Goal: Information Seeking & Learning: Learn about a topic

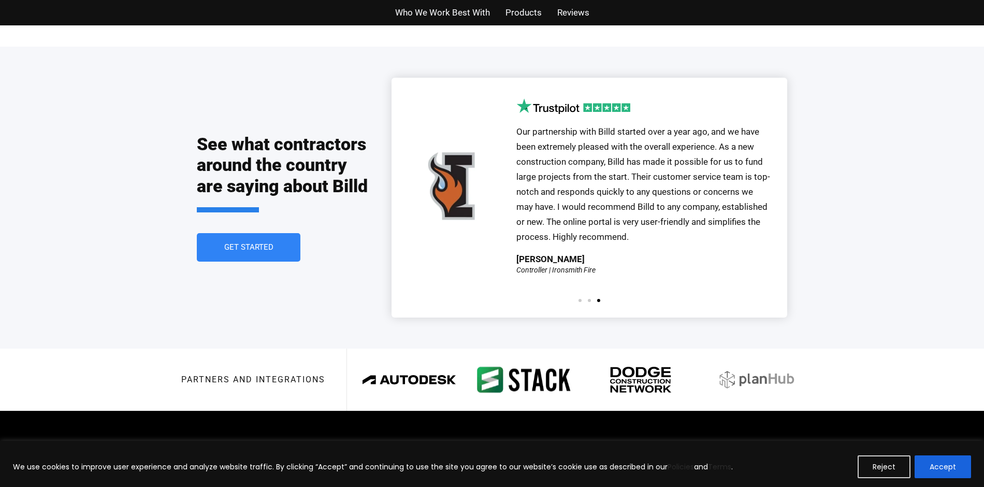
scroll to position [2234, 0]
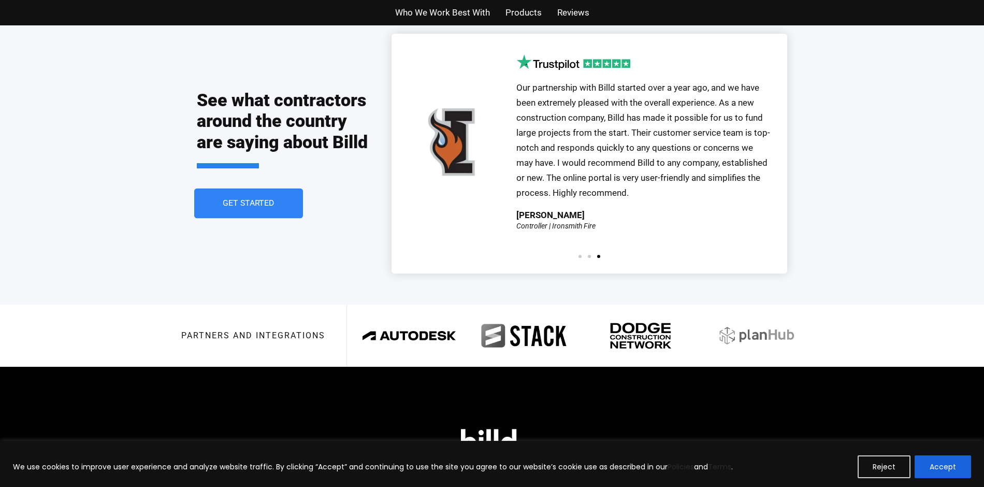
click at [269, 195] on link "Get Started" at bounding box center [248, 203] width 109 height 30
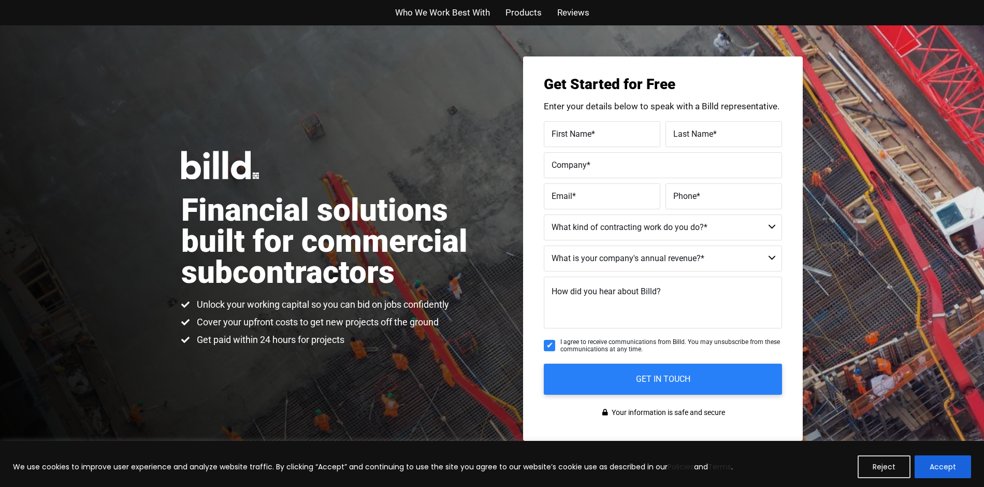
click at [441, 14] on span "Who We Work Best With" at bounding box center [442, 12] width 95 height 15
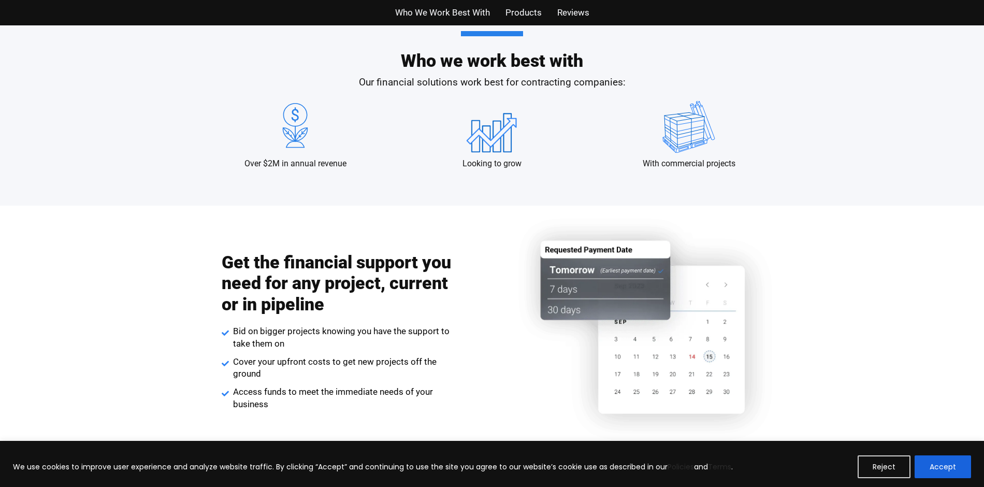
click at [580, 12] on span "Reviews" at bounding box center [573, 12] width 32 height 15
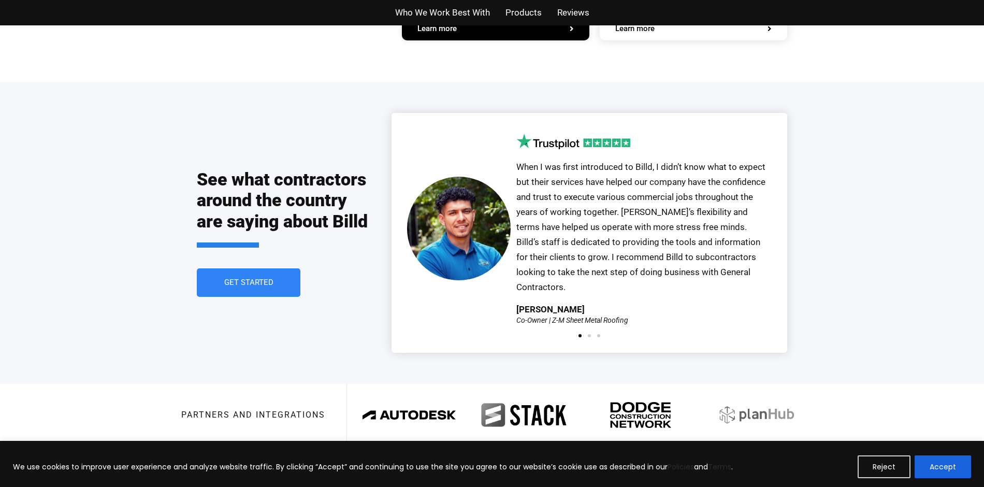
scroll to position [2278, 0]
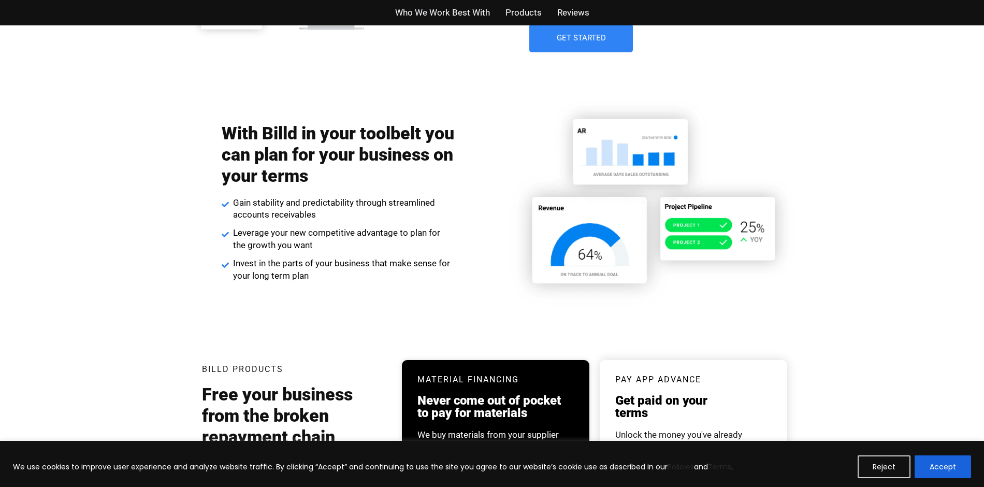
scroll to position [1988, 0]
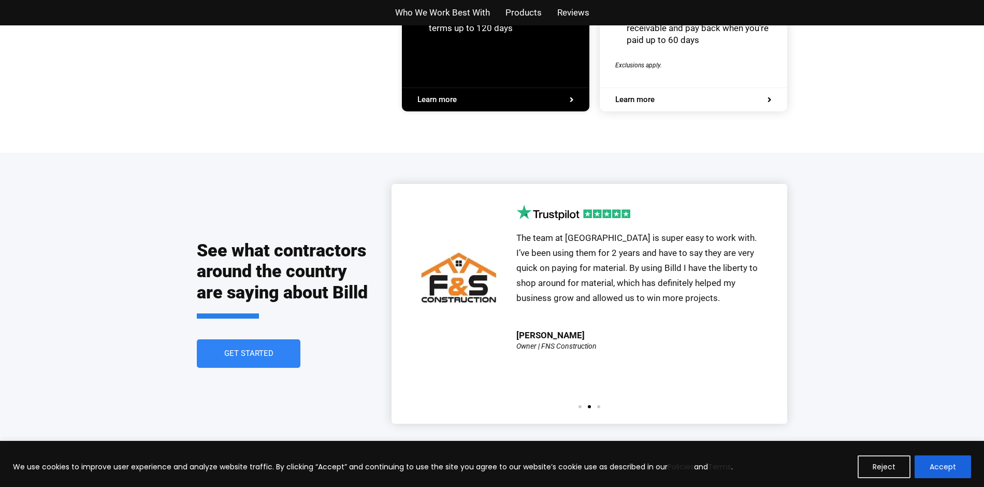
scroll to position [2130, 0]
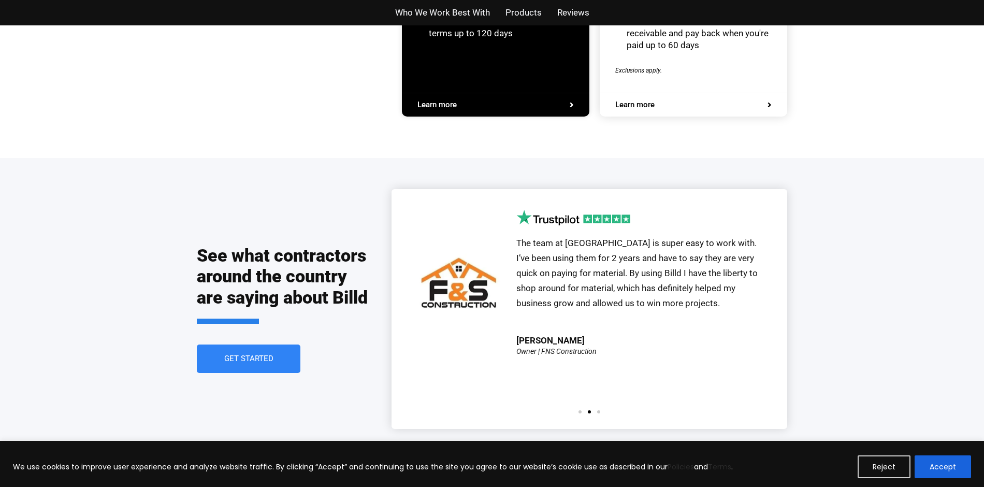
click at [606, 317] on div "The team at [GEOGRAPHIC_DATA] is super easy to work with. I’ve been using them …" at bounding box center [643, 286] width 255 height 100
click at [261, 245] on h2 "See what contractors around the country are saying about Billd" at bounding box center [284, 284] width 174 height 79
click at [265, 349] on link "Get Started" at bounding box center [248, 359] width 109 height 30
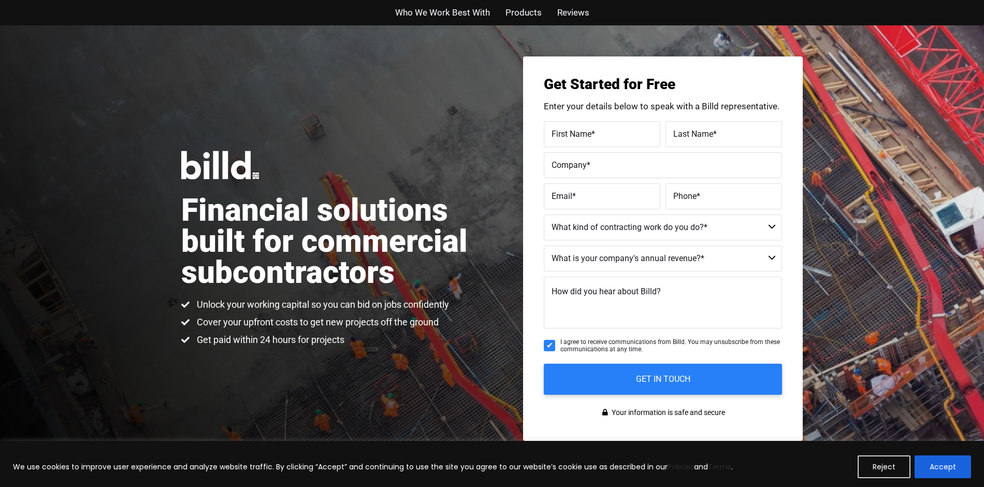
click at [516, 13] on span "Products" at bounding box center [523, 12] width 36 height 15
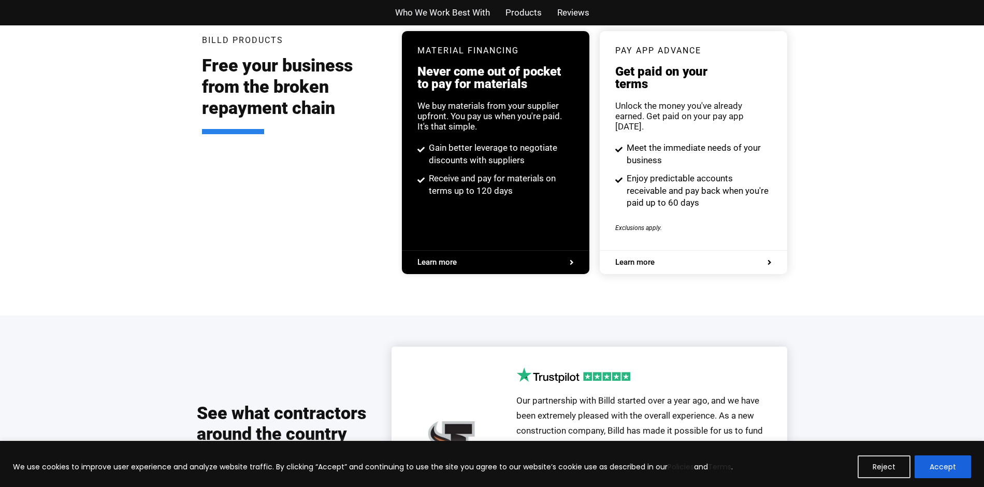
click at [581, 18] on span "Reviews" at bounding box center [573, 12] width 32 height 15
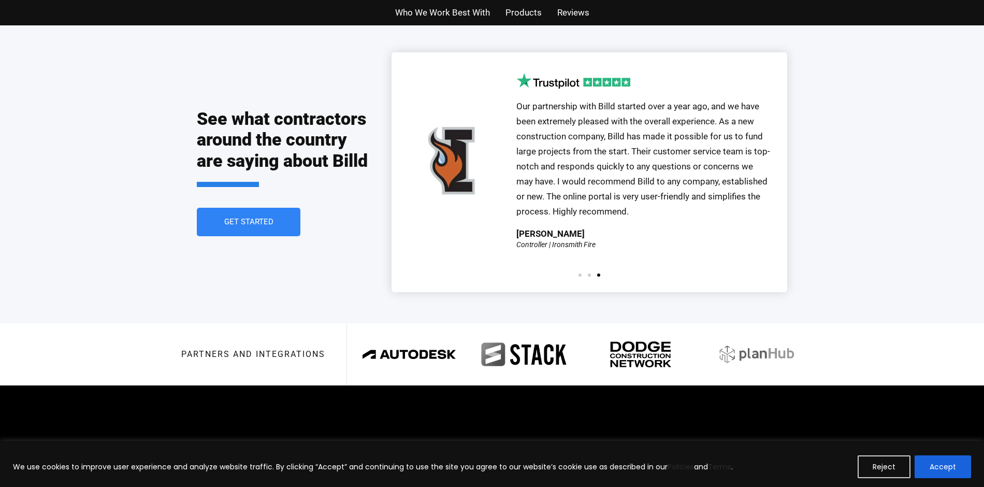
scroll to position [2278, 0]
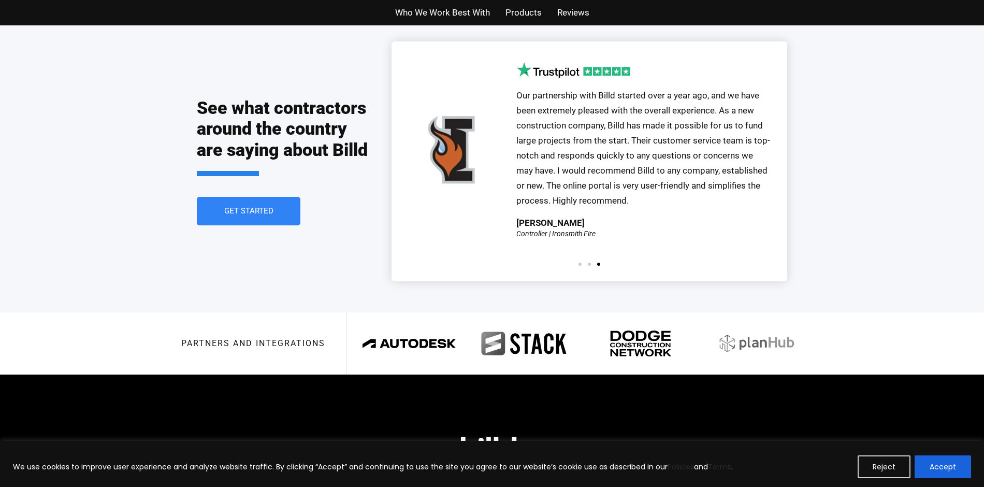
click at [641, 157] on span "Our partnership with Billd started over a year ago, and we have been extremely …" at bounding box center [643, 147] width 254 height 115
click at [549, 189] on span "Our partnership with Billd started over a year ago, and we have been extremely …" at bounding box center [643, 147] width 254 height 115
click at [587, 262] on div at bounding box center [589, 263] width 28 height 3
click at [577, 262] on div at bounding box center [589, 263] width 28 height 3
click at [579, 262] on span "Go to slide 1" at bounding box center [579, 263] width 3 height 3
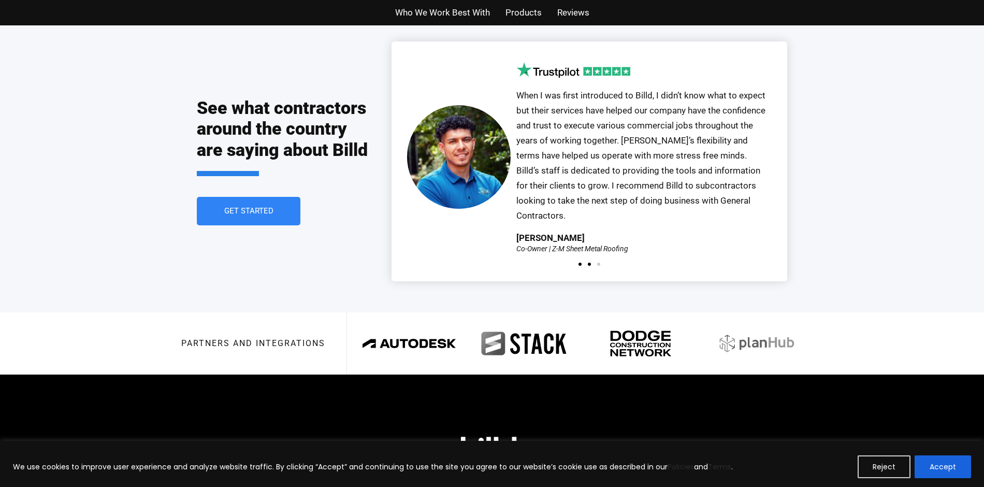
click at [590, 262] on span "Go to slide 2" at bounding box center [589, 263] width 3 height 3
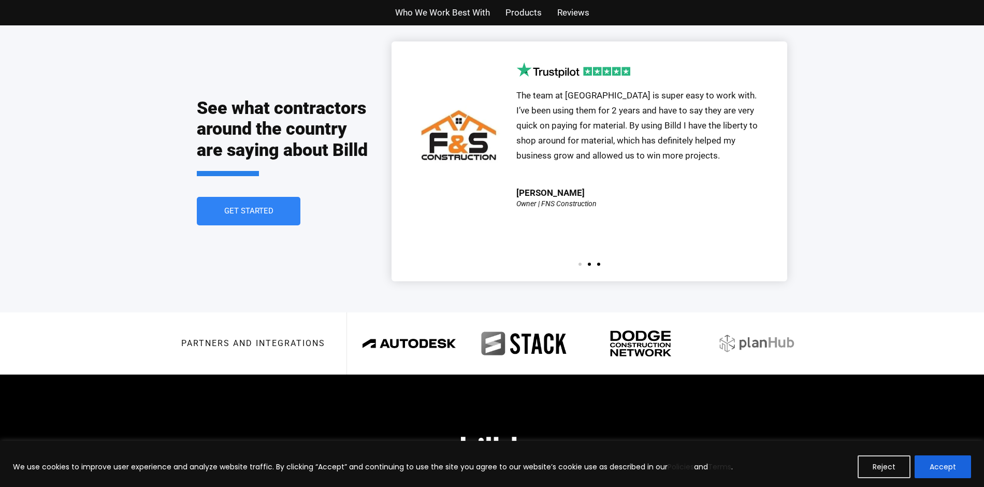
click at [597, 262] on span "Go to slide 3" at bounding box center [598, 263] width 3 height 3
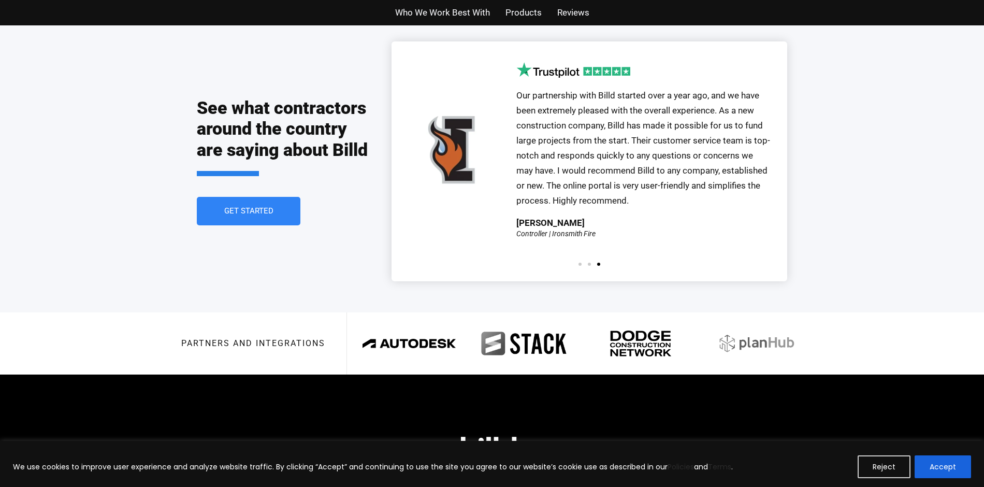
click at [768, 27] on div "See what contractors around the country are saying about Billd Get Started Our …" at bounding box center [492, 160] width 590 height 301
